Goal: Transaction & Acquisition: Purchase product/service

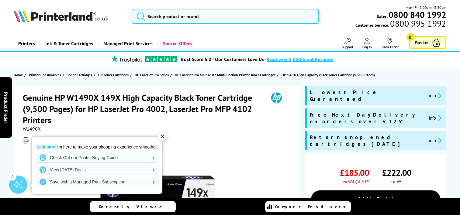
click at [163, 136] on div "✕" at bounding box center [162, 136] width 9 height 9
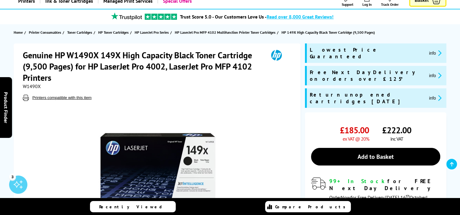
scroll to position [30, 0]
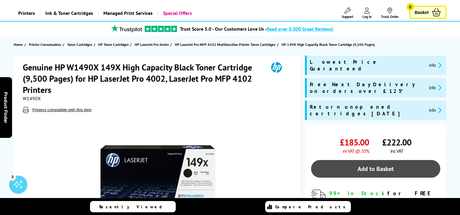
click at [360, 160] on link "Add to Basket" at bounding box center [375, 169] width 129 height 18
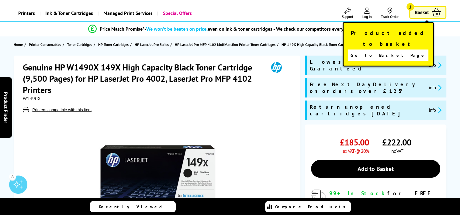
click at [421, 11] on span "Basket" at bounding box center [422, 12] width 14 height 8
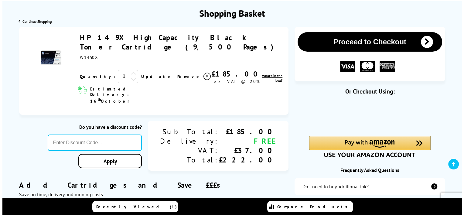
scroll to position [91, 0]
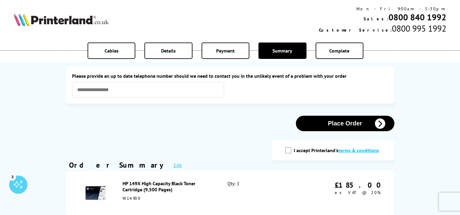
drag, startPoint x: 290, startPoint y: 152, endPoint x: 296, endPoint y: 146, distance: 8.4
click at [291, 152] on input "I accept Printerland's terms & conditions" at bounding box center [288, 150] width 6 height 6
checkbox input "true"
click at [326, 125] on button "Place Order" at bounding box center [345, 123] width 98 height 15
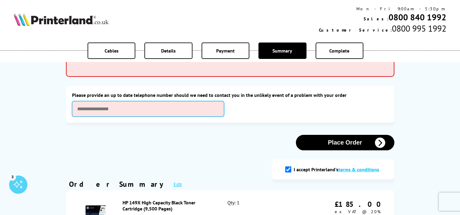
scroll to position [61, 0]
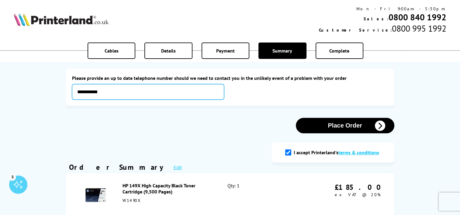
type input "**********"
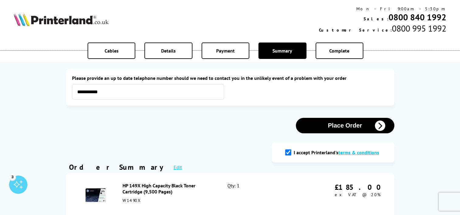
click at [349, 133] on button "Place Order" at bounding box center [345, 125] width 98 height 15
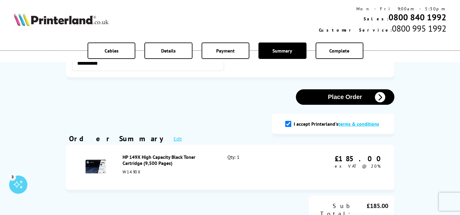
scroll to position [91, 0]
